Goal: Find contact information: Find contact information

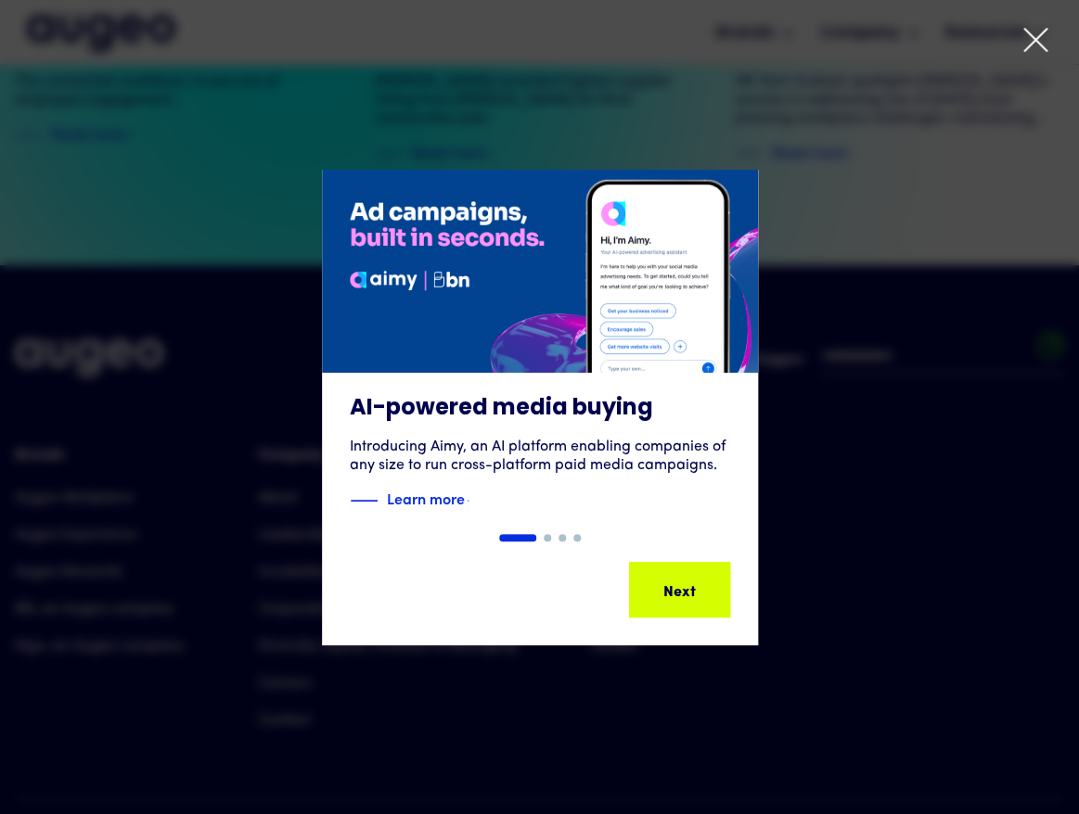
scroll to position [4301, 0]
click at [1042, 45] on icon at bounding box center [1035, 40] width 28 height 28
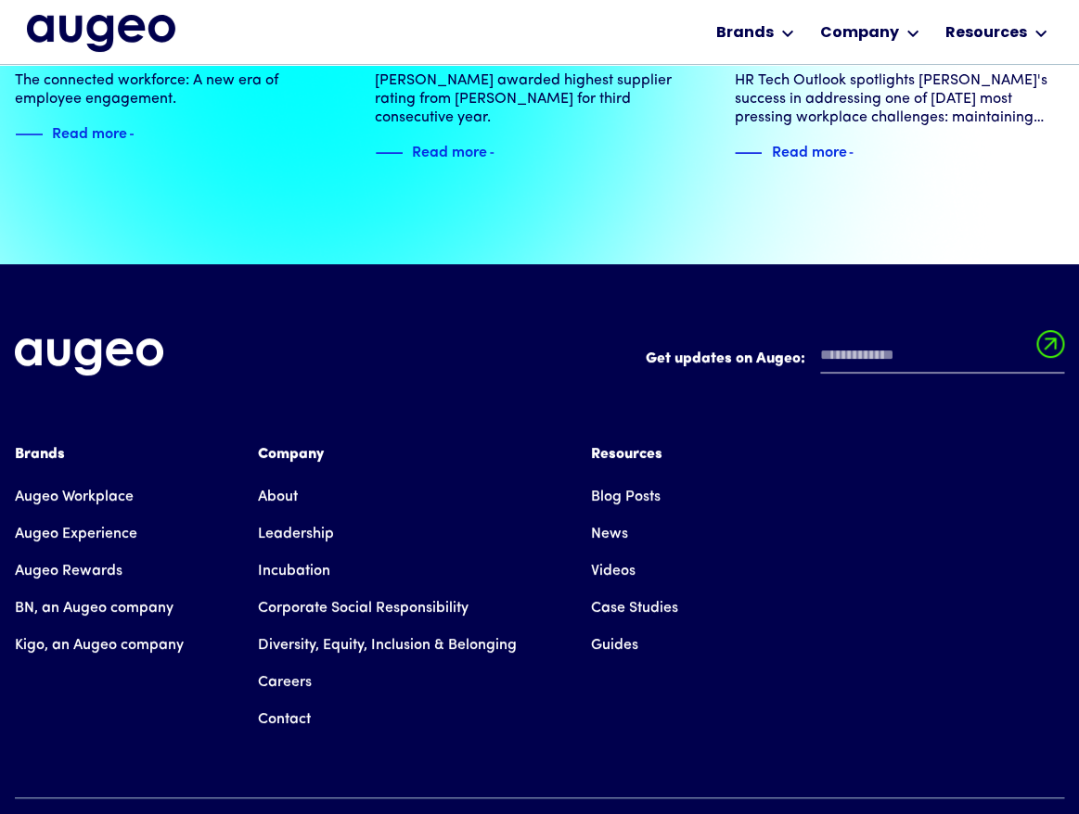
click at [283, 479] on link "About" at bounding box center [278, 497] width 40 height 37
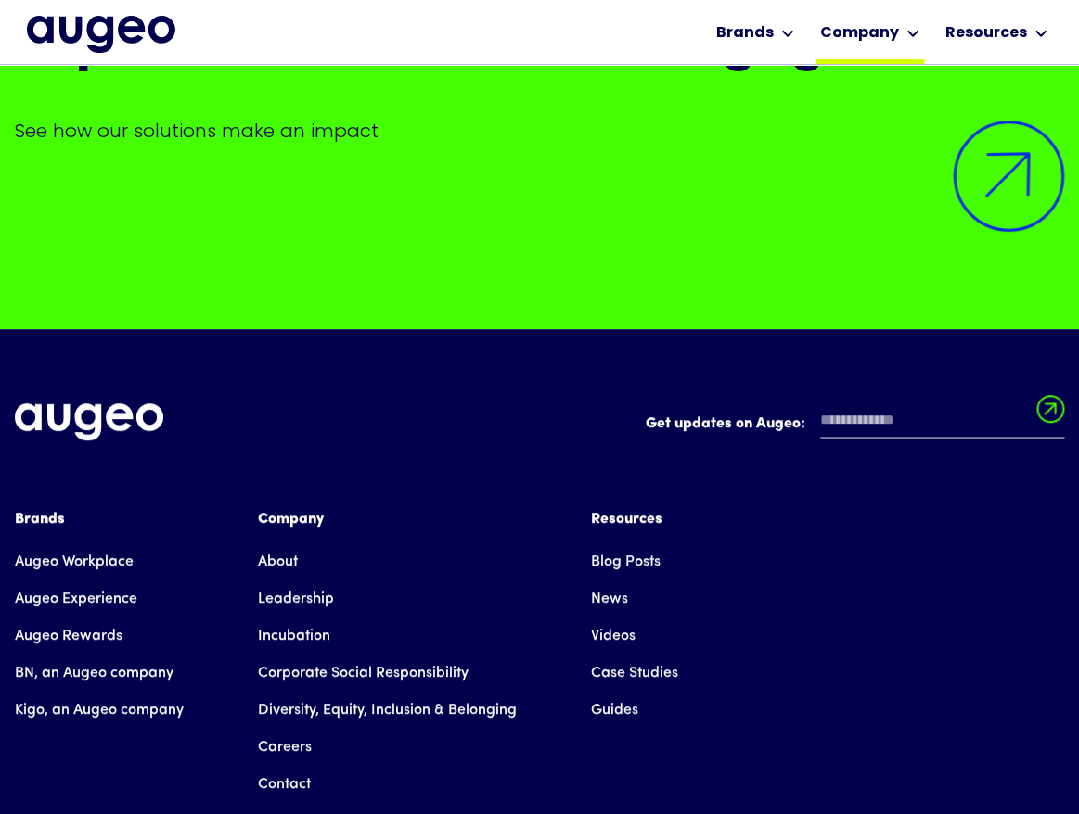
scroll to position [15143, 0]
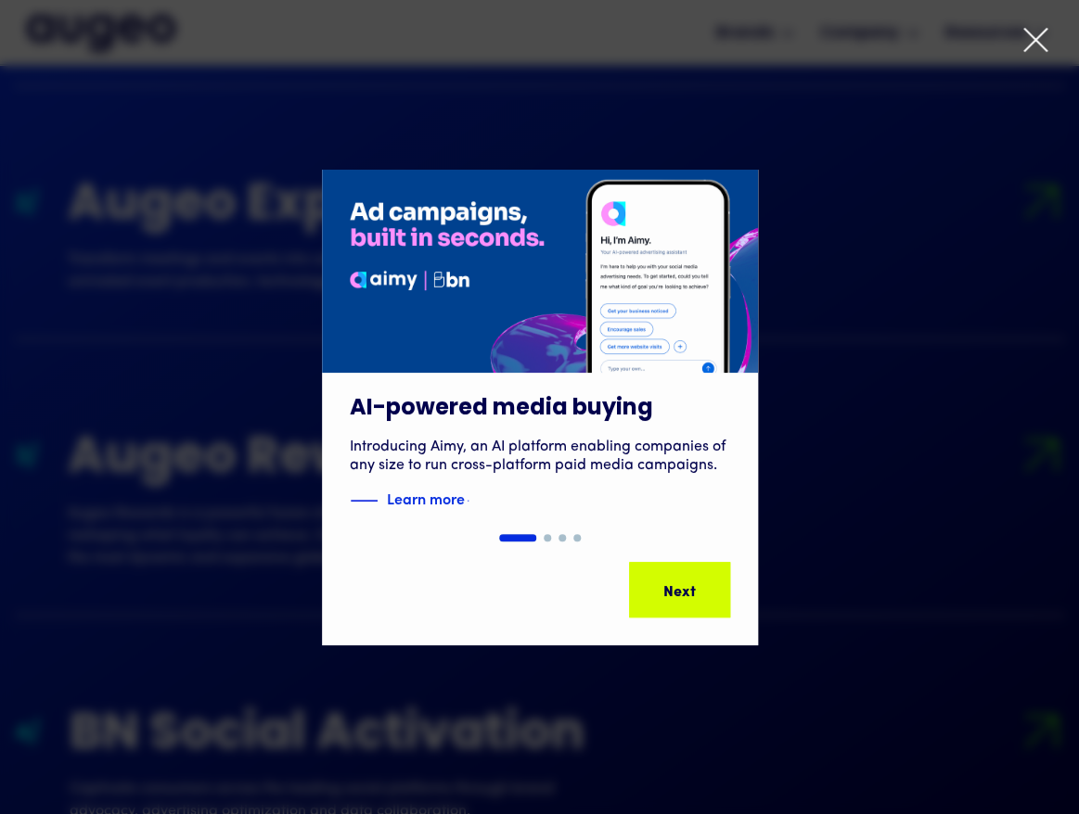
click at [1031, 42] on icon at bounding box center [1035, 40] width 28 height 28
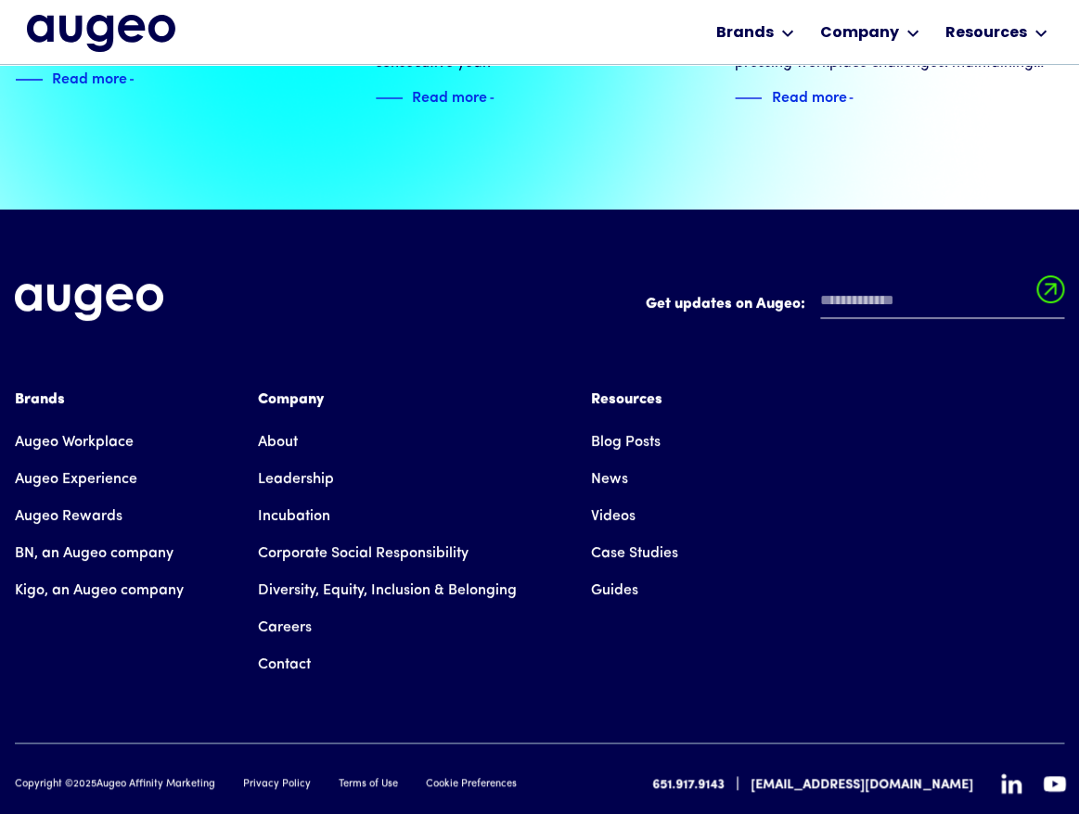
scroll to position [4246, 0]
click at [296, 646] on link "Contact" at bounding box center [284, 664] width 53 height 37
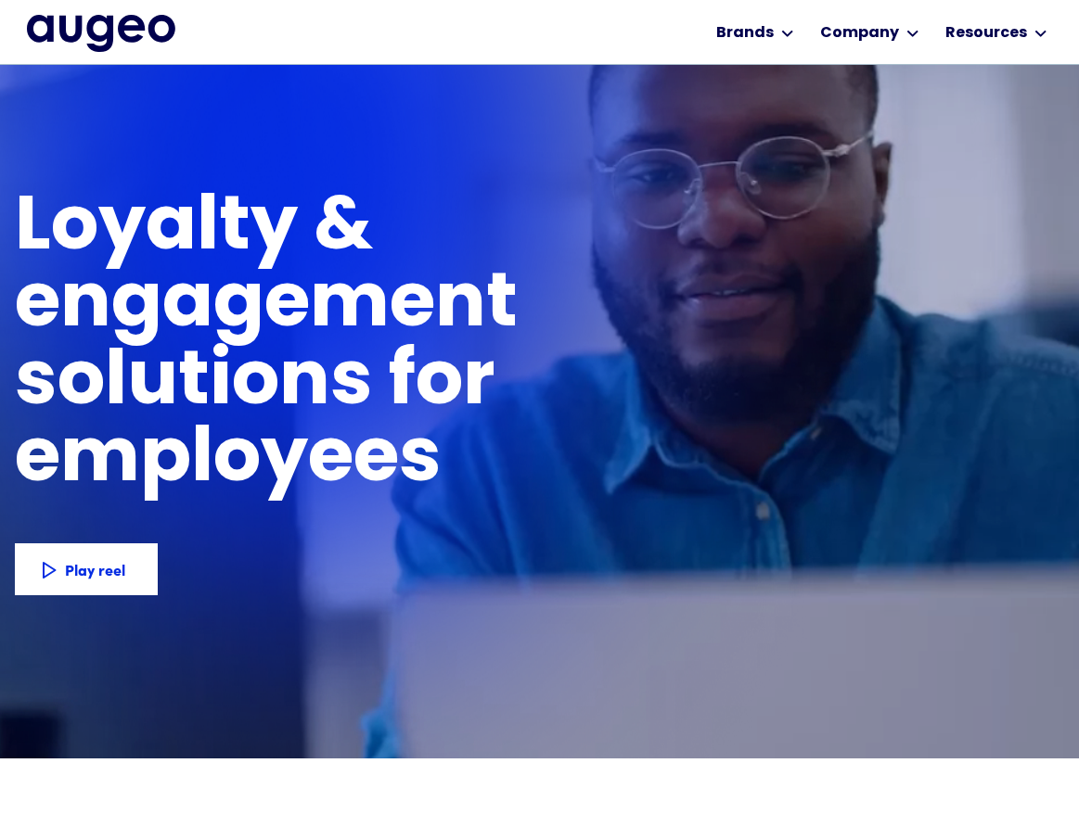
scroll to position [4247, 0]
